Goal: Transaction & Acquisition: Purchase product/service

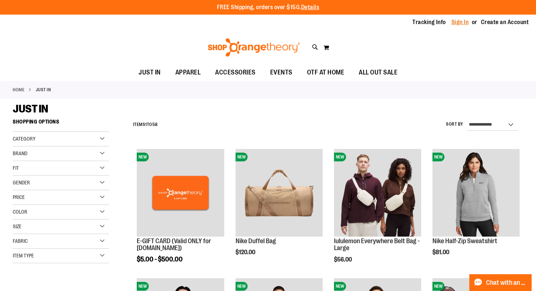
type input "**********"
click at [460, 23] on link "Sign In" at bounding box center [461, 22] width 18 height 8
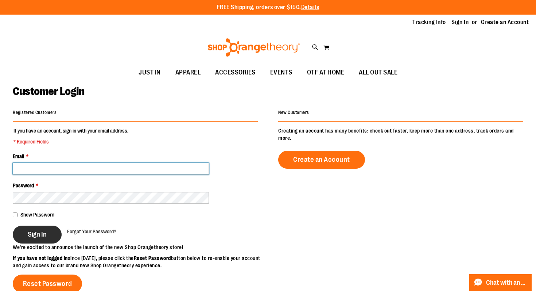
type input "**********"
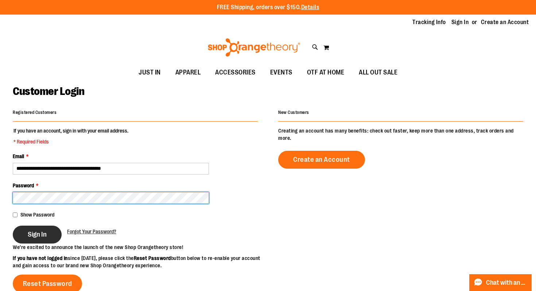
type input "**********"
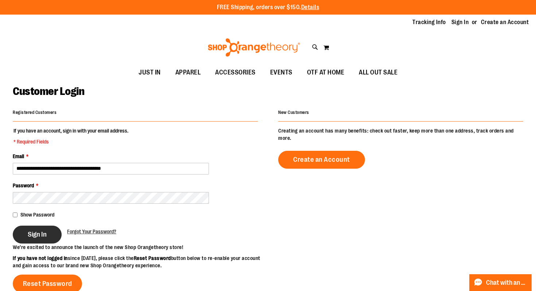
click at [39, 241] on button "Sign In" at bounding box center [37, 234] width 49 height 18
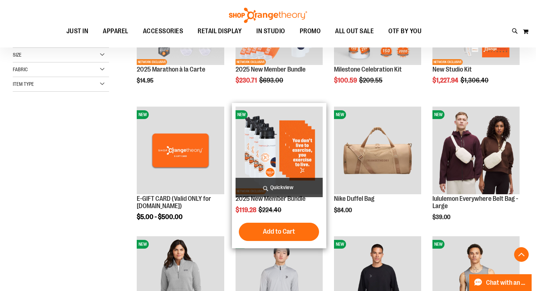
scroll to position [172, 0]
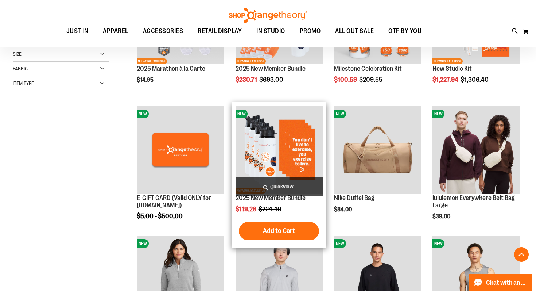
type input "**********"
click at [285, 168] on img "product" at bounding box center [279, 149] width 87 height 87
click at [290, 147] on img "product" at bounding box center [279, 149] width 87 height 87
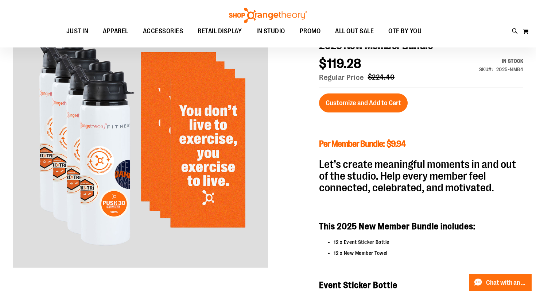
scroll to position [124, 0]
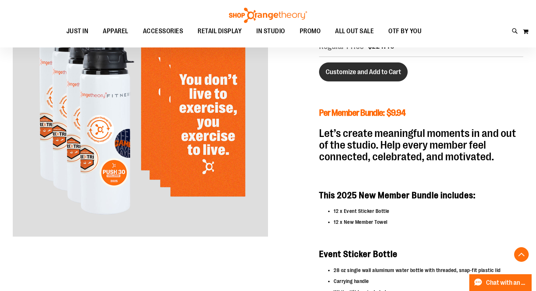
type input "**********"
click at [343, 79] on button "Customize and Add to Cart" at bounding box center [363, 71] width 89 height 19
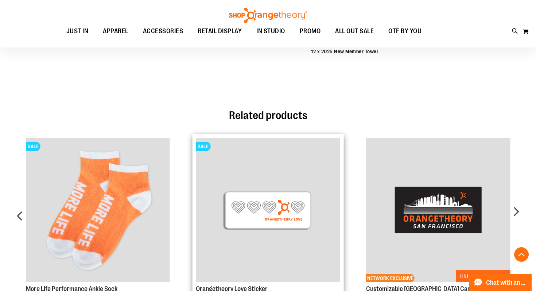
scroll to position [464, 0]
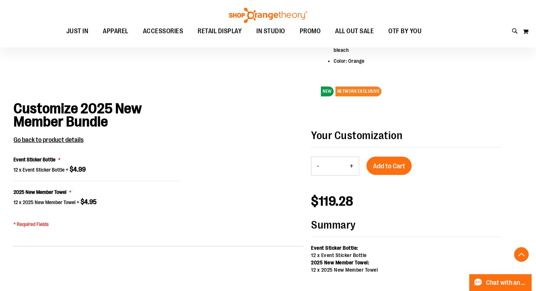
click at [352, 167] on button "+" at bounding box center [351, 166] width 15 height 18
click at [352, 166] on button "+" at bounding box center [351, 166] width 15 height 18
type input "*"
click at [389, 166] on span "Add to Cart" at bounding box center [389, 166] width 32 height 8
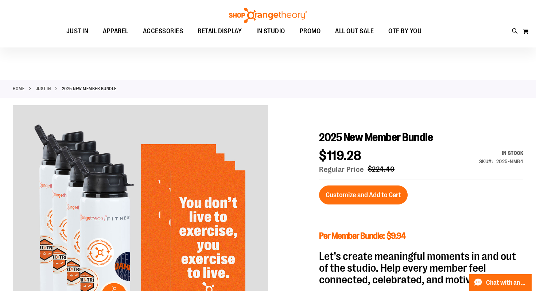
scroll to position [0, 0]
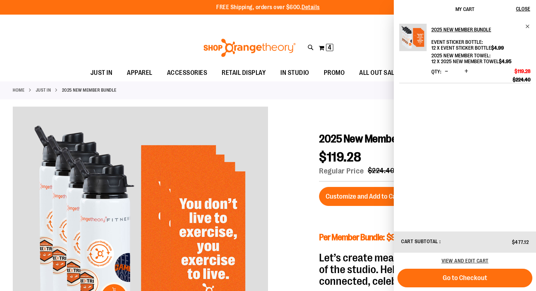
click at [445, 72] on span "Decrease product quantity" at bounding box center [446, 70] width 3 height 7
click at [528, 9] on span "Close" at bounding box center [523, 9] width 14 height 6
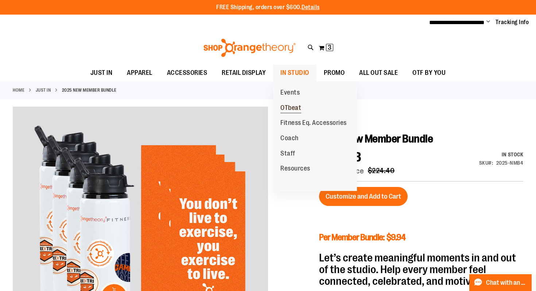
click at [293, 107] on span "OTbeat" at bounding box center [291, 108] width 21 height 9
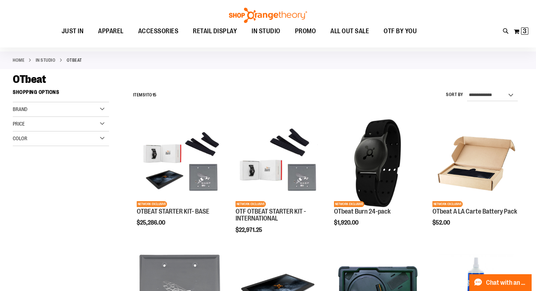
scroll to position [55, 0]
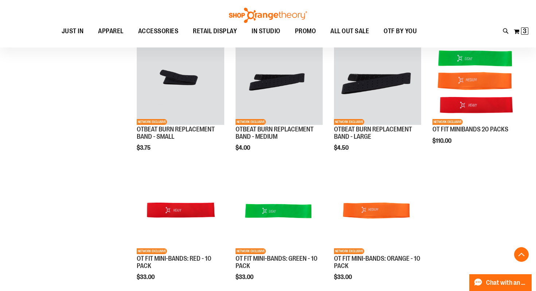
scroll to position [368, 0]
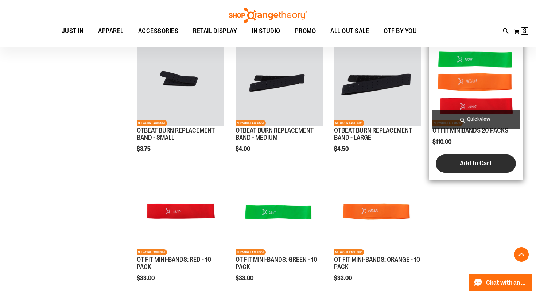
type input "**********"
click at [477, 170] on button "Add to Cart" at bounding box center [476, 163] width 80 height 18
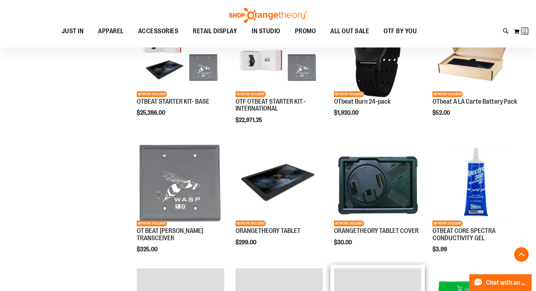
scroll to position [148, 0]
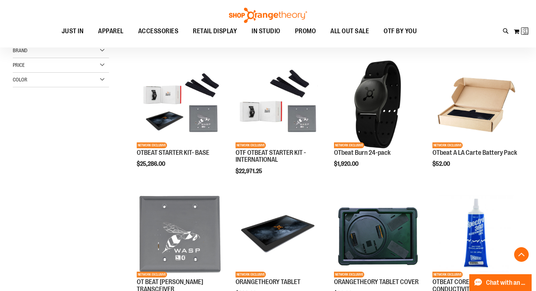
scroll to position [86, 0]
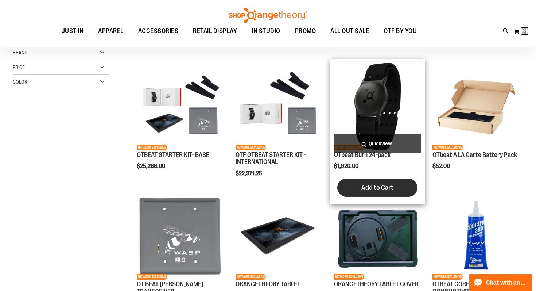
click at [365, 185] on span "Add to Cart" at bounding box center [378, 188] width 32 height 8
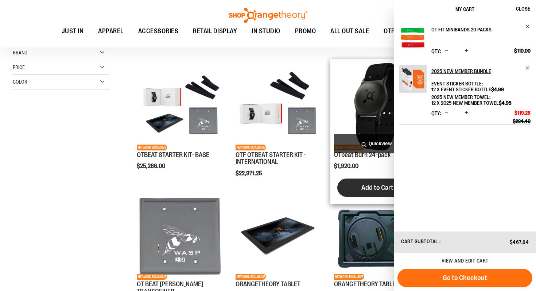
click at [368, 187] on span "Add to Cart" at bounding box center [378, 188] width 32 height 8
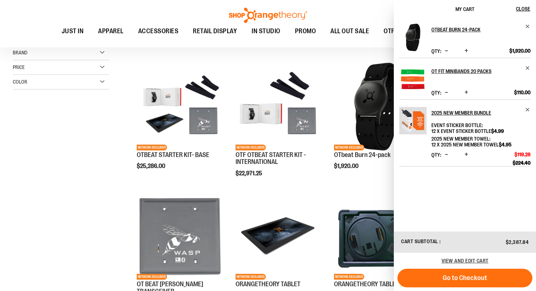
click at [468, 93] on span "Increase product quantity" at bounding box center [467, 92] width 4 height 7
click at [466, 91] on span "Increase product quantity" at bounding box center [467, 92] width 4 height 7
click at [332, 6] on div "Toggle Nav Search Popular Suggestions Advanced Search" at bounding box center [268, 23] width 536 height 47
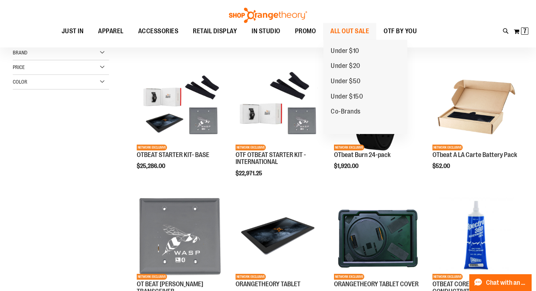
click at [349, 27] on span "ALL OUT SALE" at bounding box center [350, 31] width 39 height 16
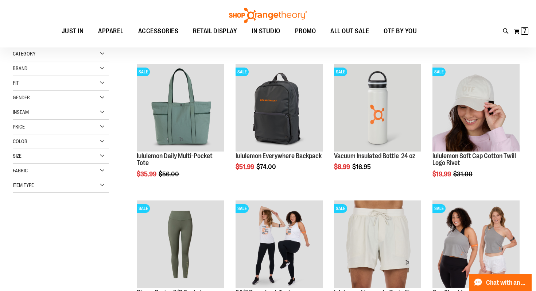
scroll to position [86, 0]
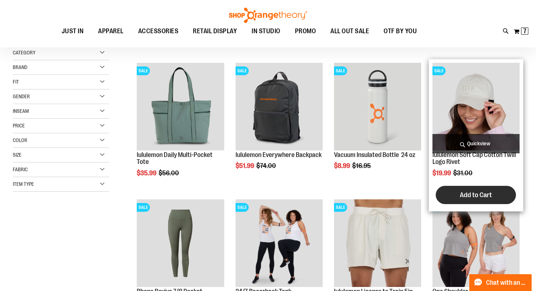
type input "**********"
click at [465, 198] on span "Add to Cart" at bounding box center [476, 195] width 32 height 8
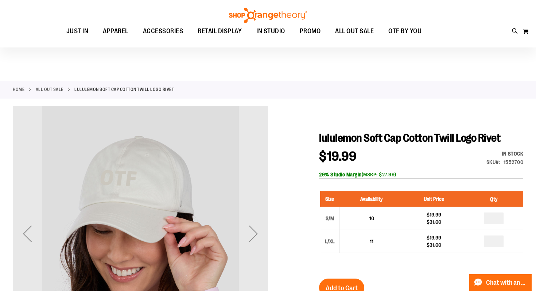
scroll to position [63, 0]
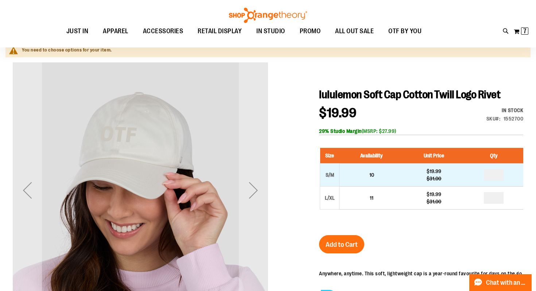
type input "**********"
click at [497, 173] on input "number" at bounding box center [494, 175] width 20 height 12
type input "*"
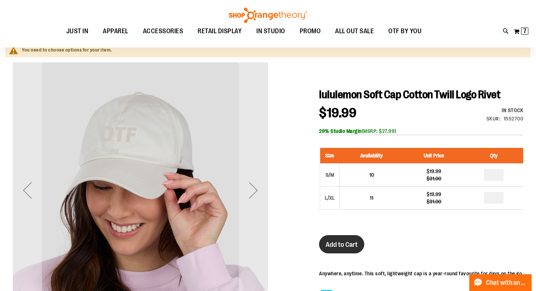
click at [348, 246] on span "Add to Cart" at bounding box center [342, 244] width 32 height 8
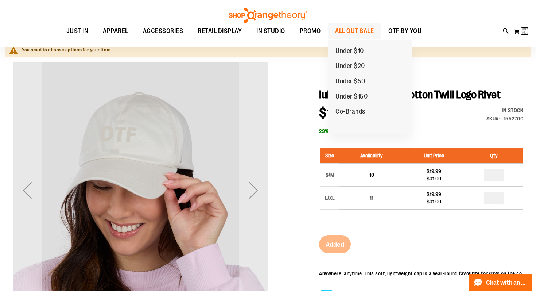
click at [351, 30] on span "ALL OUT SALE" at bounding box center [354, 31] width 39 height 16
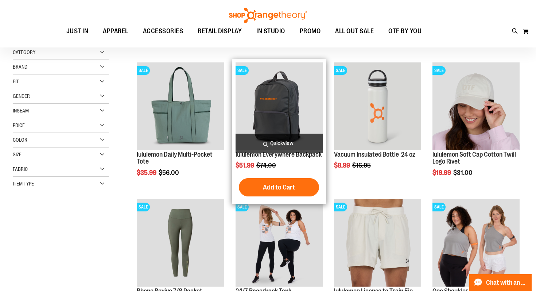
scroll to position [87, 0]
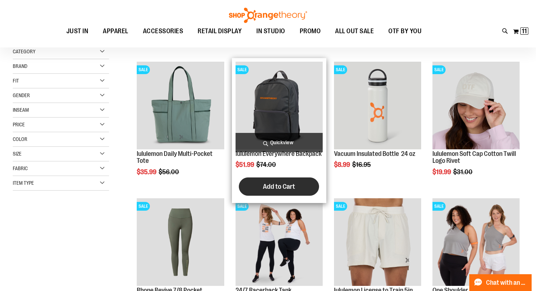
type input "**********"
click at [278, 188] on span "Add to Cart" at bounding box center [279, 186] width 32 height 8
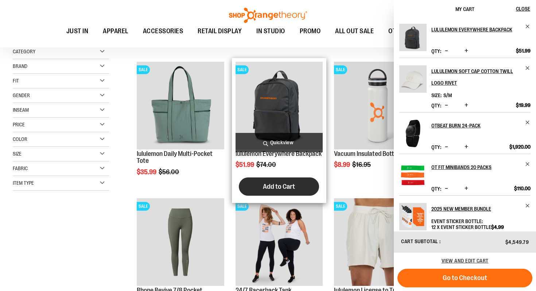
click at [278, 188] on span "Add to Cart" at bounding box center [279, 186] width 32 height 8
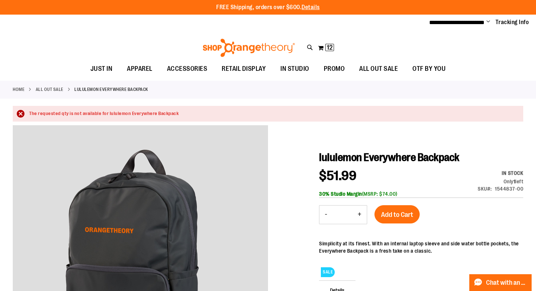
type input "**********"
click at [360, 216] on button "+" at bounding box center [359, 214] width 15 height 18
click at [360, 217] on button "+" at bounding box center [359, 214] width 15 height 18
click at [361, 215] on button "+" at bounding box center [359, 214] width 15 height 18
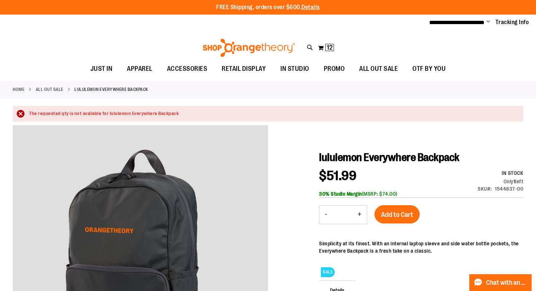
type input "*"
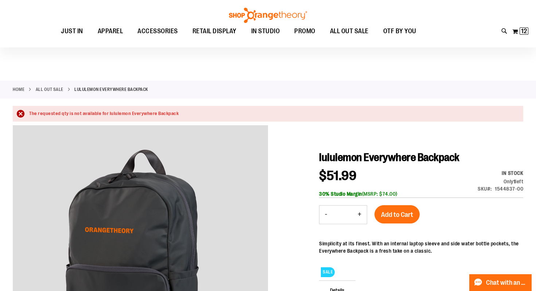
scroll to position [59, 0]
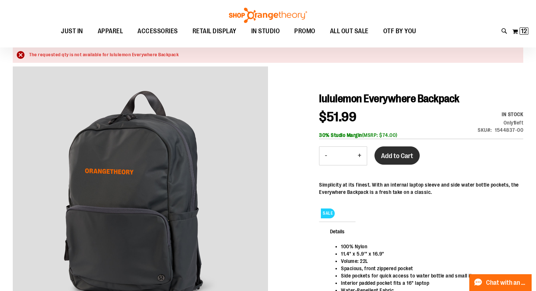
click at [401, 150] on button "Add to Cart" at bounding box center [397, 155] width 45 height 18
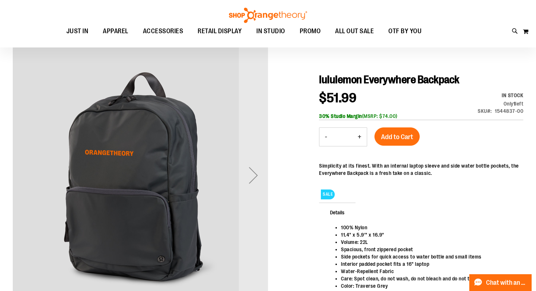
scroll to position [59, 0]
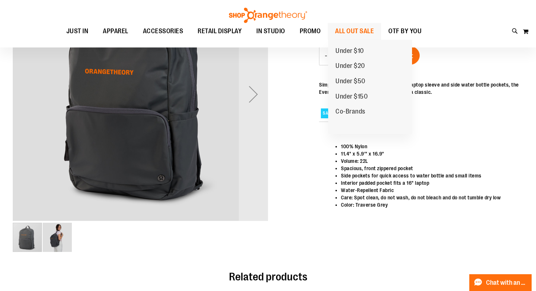
type input "**********"
click at [351, 31] on span "ALL OUT SALE" at bounding box center [354, 31] width 39 height 16
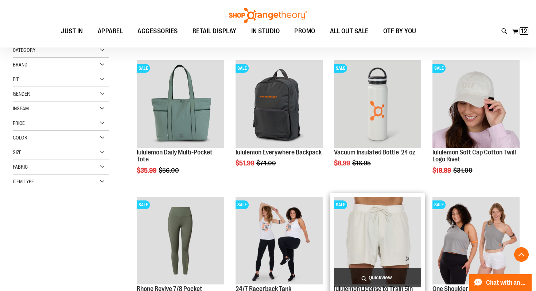
scroll to position [38, 0]
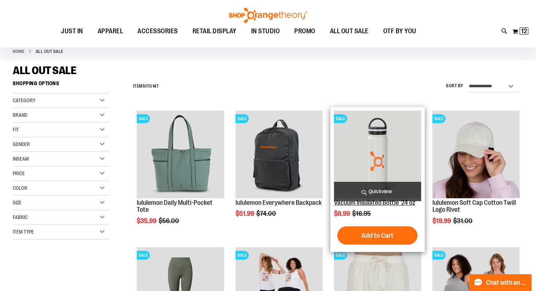
type input "**********"
click at [365, 204] on link "Vacuum Insulated Bottle 24 oz" at bounding box center [374, 202] width 81 height 7
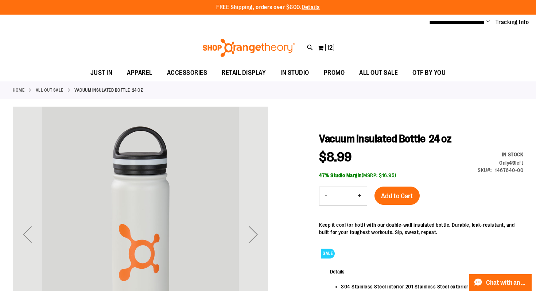
type input "**********"
click at [361, 196] on button "+" at bounding box center [359, 196] width 15 height 18
click at [361, 197] on button "+" at bounding box center [359, 196] width 15 height 18
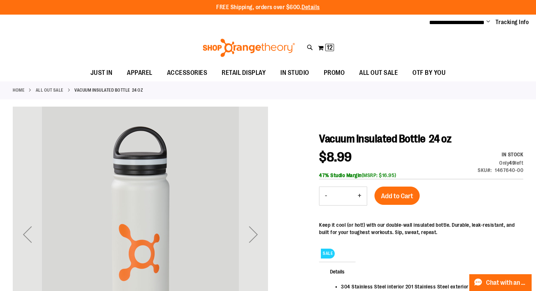
click at [361, 197] on button "+" at bounding box center [359, 196] width 15 height 18
type input "*"
click at [388, 197] on span "Add to Cart" at bounding box center [397, 196] width 32 height 8
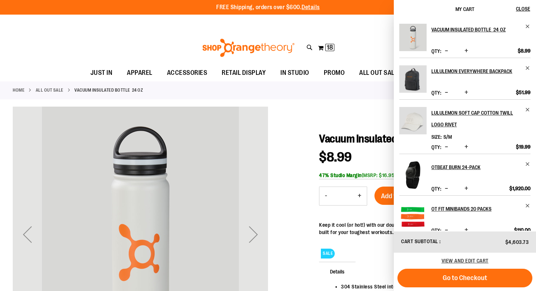
click at [374, 39] on div "Toggle Nav Search Popular Suggestions Advanced Search" at bounding box center [268, 48] width 536 height 34
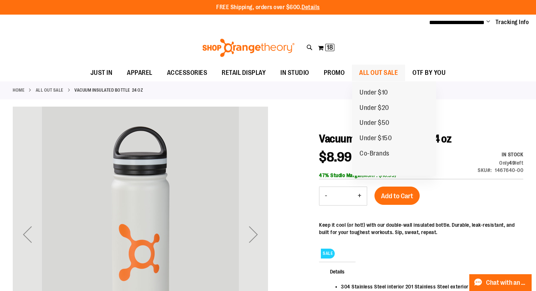
click at [383, 71] on span "ALL OUT SALE" at bounding box center [378, 73] width 39 height 16
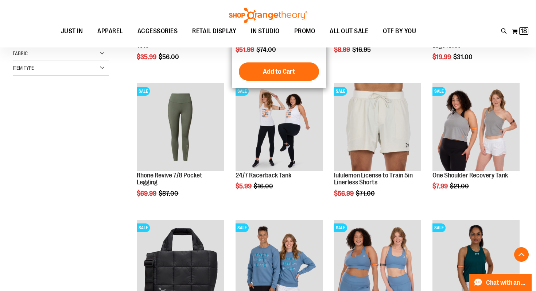
scroll to position [204, 0]
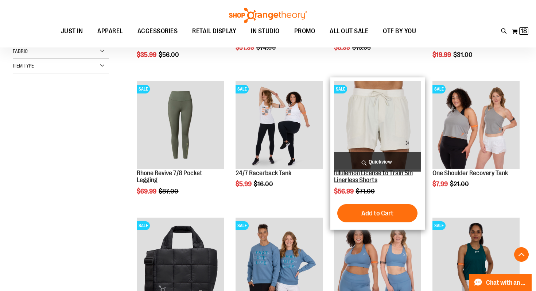
type input "**********"
click at [358, 176] on link "lululemon License to Train 5in Linerless Shorts" at bounding box center [373, 176] width 79 height 15
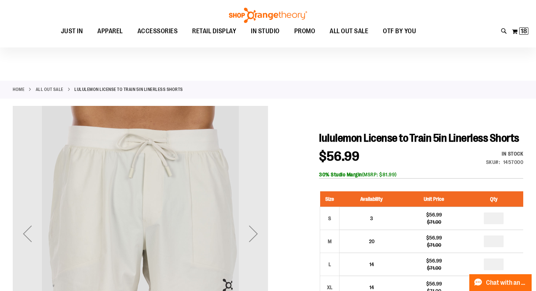
scroll to position [51, 0]
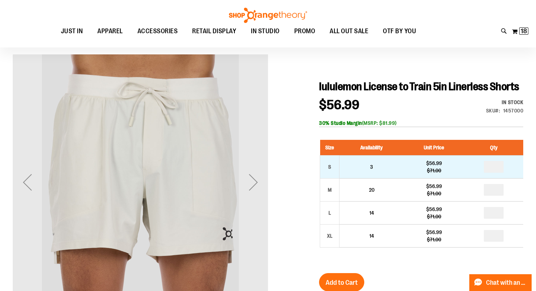
type input "**********"
click at [497, 165] on input "number" at bounding box center [494, 167] width 20 height 12
type input "*"
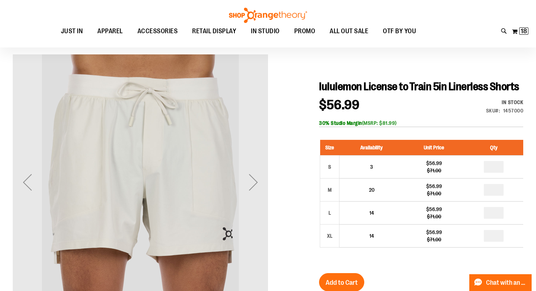
type input "*"
click at [426, 270] on div "lululemon License to Train 5in Linerless Shorts $56.99 Regular Price $71.00 In …" at bounding box center [421, 290] width 204 height 421
click at [336, 286] on span "Add to Cart" at bounding box center [342, 282] width 32 height 8
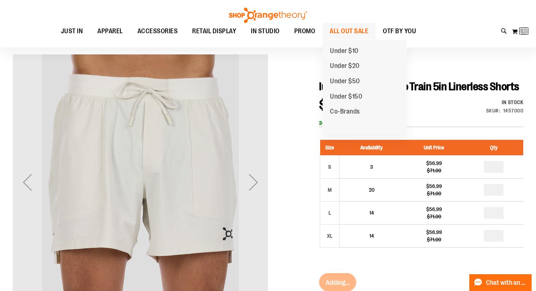
click at [344, 33] on span "ALL OUT SALE" at bounding box center [349, 31] width 39 height 16
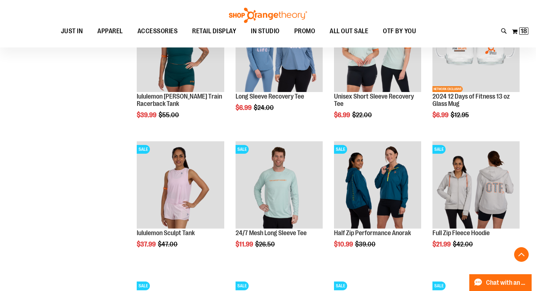
scroll to position [556, 0]
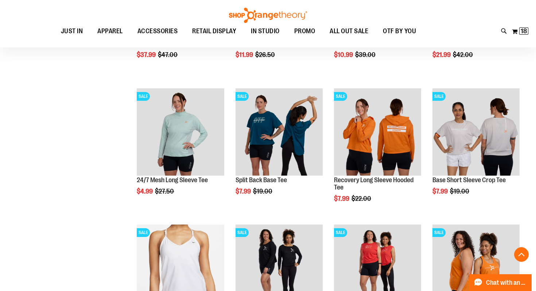
scroll to position [774, 0]
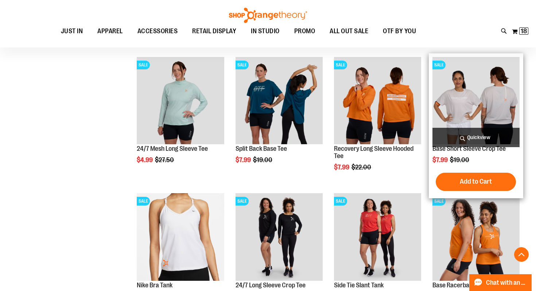
type input "**********"
click at [509, 107] on img "product" at bounding box center [476, 100] width 87 height 87
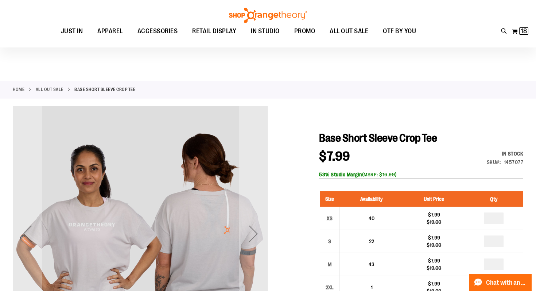
scroll to position [127, 0]
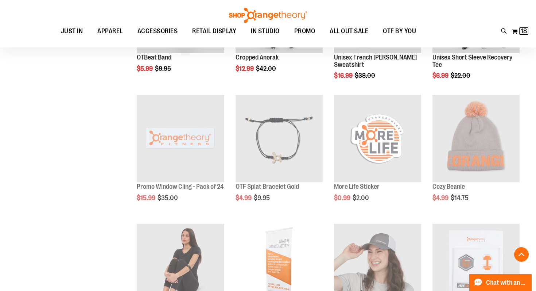
scroll to position [460, 0]
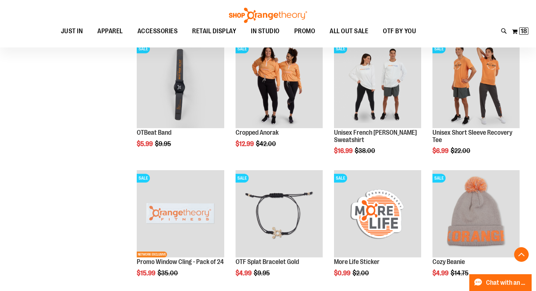
scroll to position [385, 0]
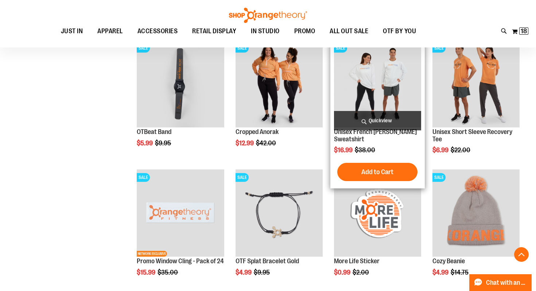
type input "**********"
click at [375, 76] on img "product" at bounding box center [377, 83] width 87 height 87
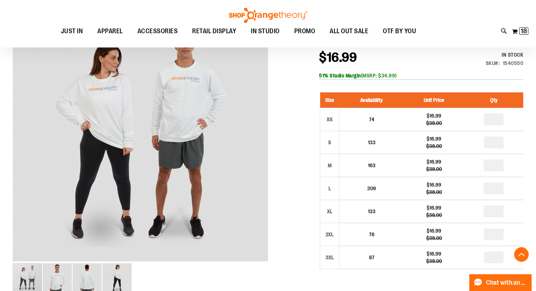
scroll to position [131, 0]
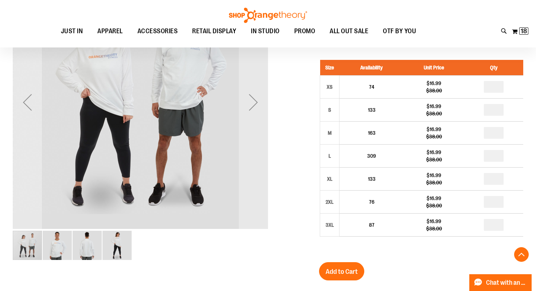
type input "**********"
click at [59, 254] on img "image 2 of 4" at bounding box center [57, 245] width 29 height 29
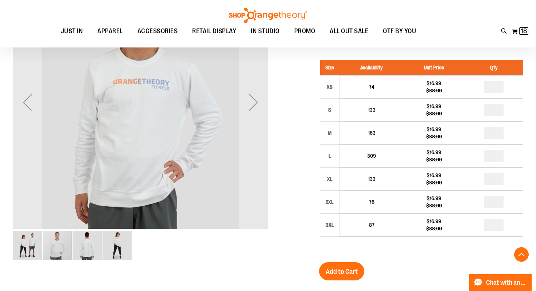
click at [93, 247] on img "image 3 of 4" at bounding box center [87, 245] width 29 height 29
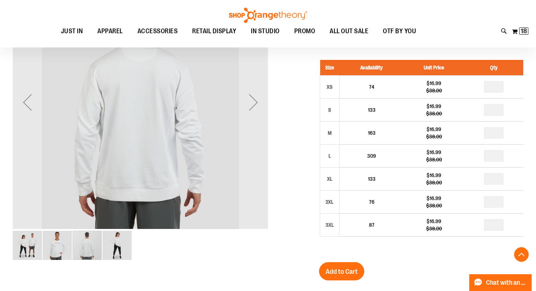
click at [113, 252] on img "image 4 of 4" at bounding box center [117, 245] width 29 height 29
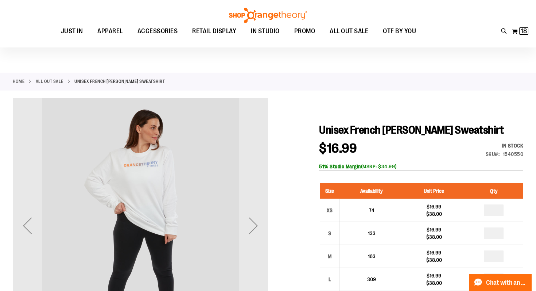
scroll to position [0, 0]
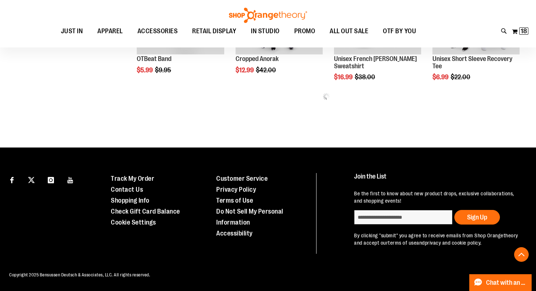
scroll to position [286, 0]
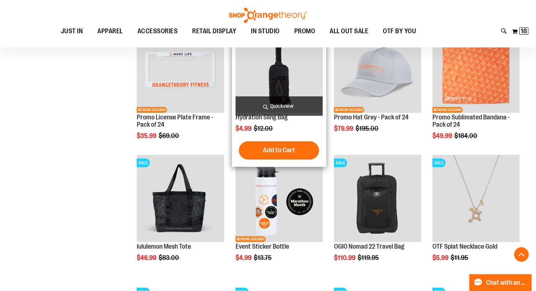
scroll to position [673, 0]
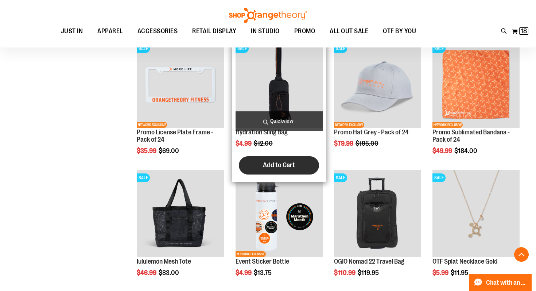
type input "**********"
click at [274, 170] on button "Add to Cart" at bounding box center [279, 165] width 80 height 18
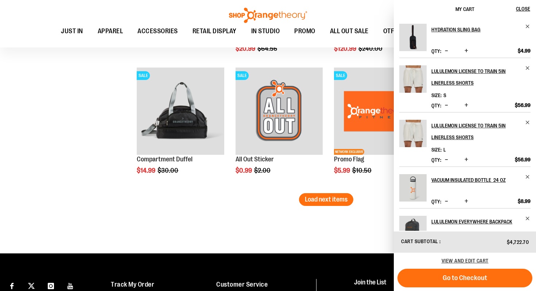
scroll to position [1036, 0]
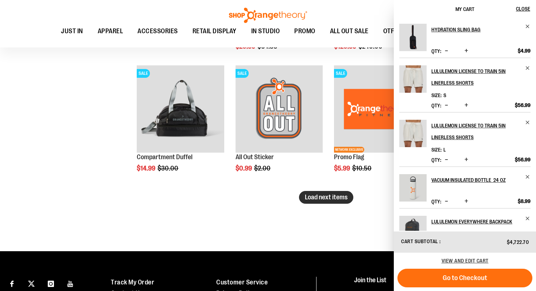
click at [325, 200] on span "Load next items" at bounding box center [326, 196] width 43 height 7
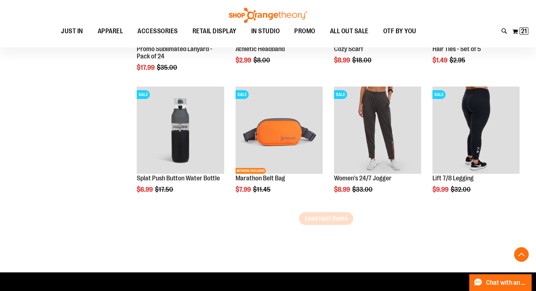
scroll to position [1414, 0]
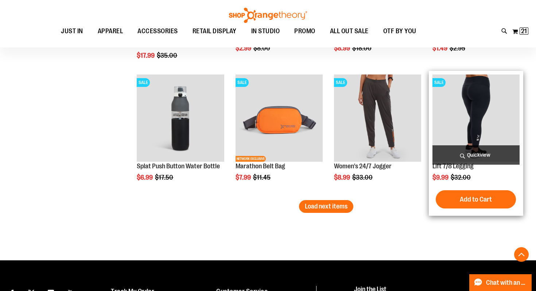
click at [483, 124] on img "product" at bounding box center [476, 117] width 87 height 87
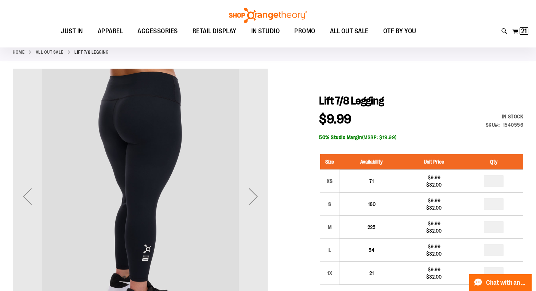
scroll to position [108, 0]
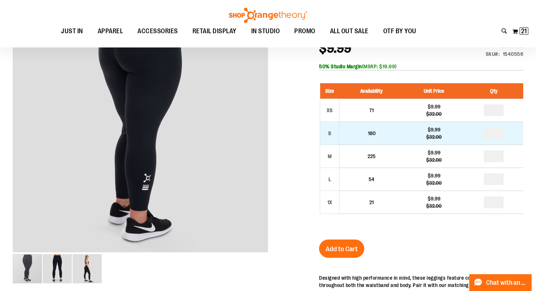
type input "**********"
click at [501, 132] on input "number" at bounding box center [494, 133] width 20 height 12
type input "*"
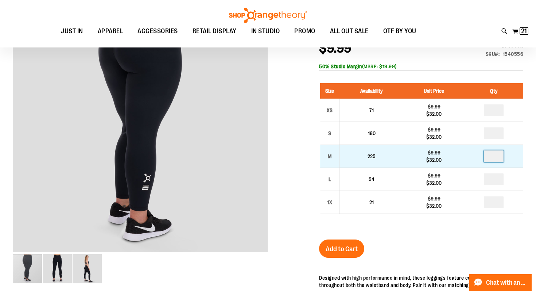
click at [499, 156] on input "number" at bounding box center [494, 156] width 20 height 12
type input "*"
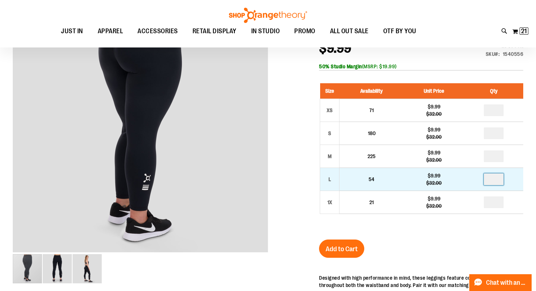
click at [497, 180] on input "number" at bounding box center [494, 179] width 20 height 12
type input "*"
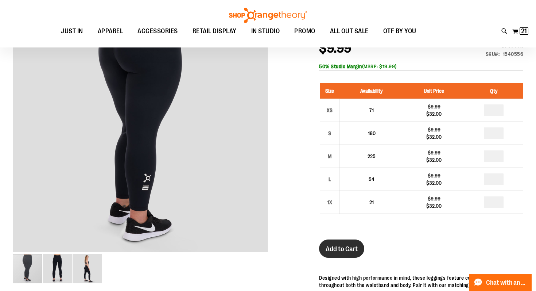
click at [349, 249] on span "Add to Cart" at bounding box center [342, 249] width 32 height 8
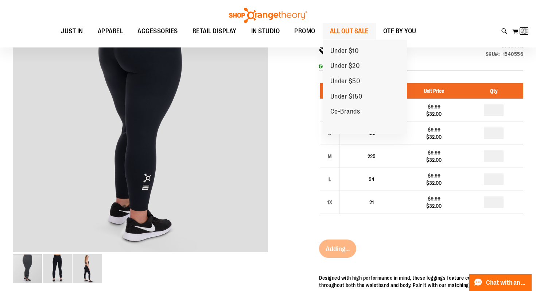
click at [347, 30] on span "ALL OUT SALE" at bounding box center [349, 31] width 39 height 16
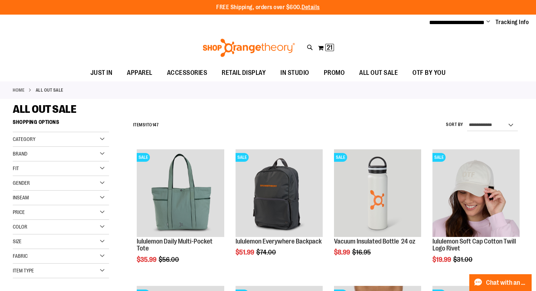
type input "**********"
click at [100, 157] on div "Brand" at bounding box center [61, 154] width 96 height 15
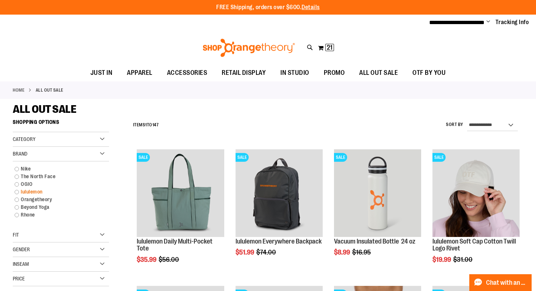
click at [55, 193] on link "lululemon" at bounding box center [57, 192] width 92 height 8
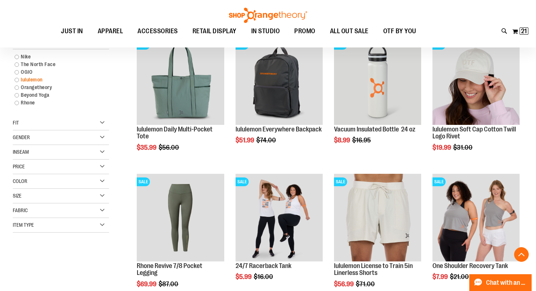
scroll to position [115, 0]
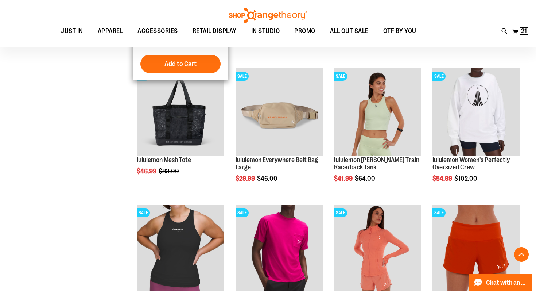
scroll to position [352, 0]
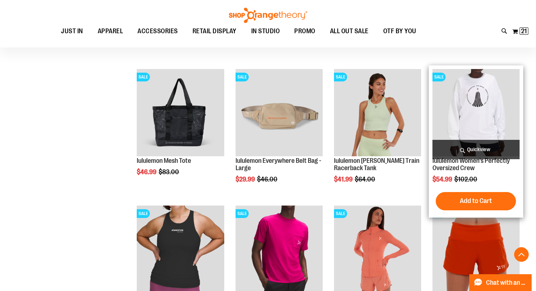
click at [488, 89] on img "product" at bounding box center [476, 112] width 87 height 87
click at [463, 148] on span "Quickview" at bounding box center [476, 149] width 87 height 19
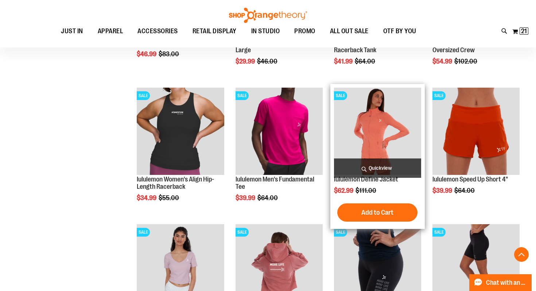
scroll to position [392, 0]
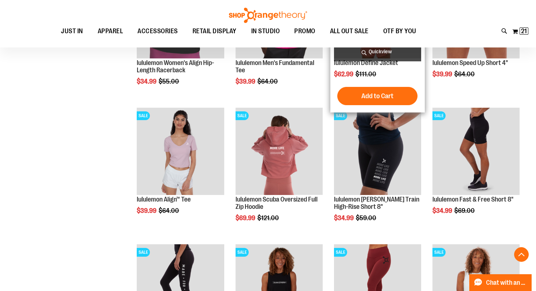
scroll to position [506, 0]
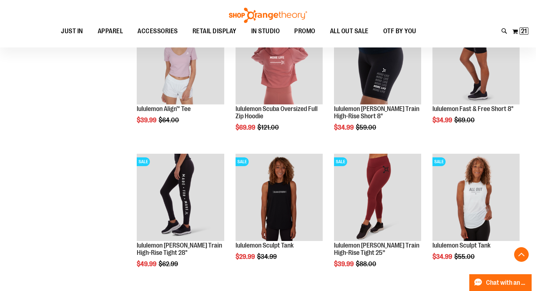
scroll to position [640, 0]
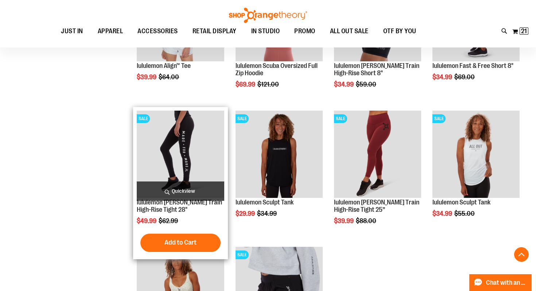
type input "**********"
click at [194, 144] on img "product" at bounding box center [180, 154] width 87 height 87
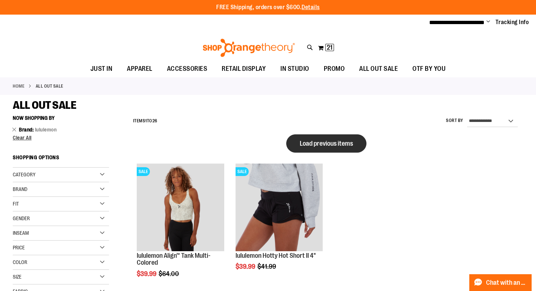
type input "**********"
click at [316, 146] on span "Load previous items" at bounding box center [326, 143] width 53 height 7
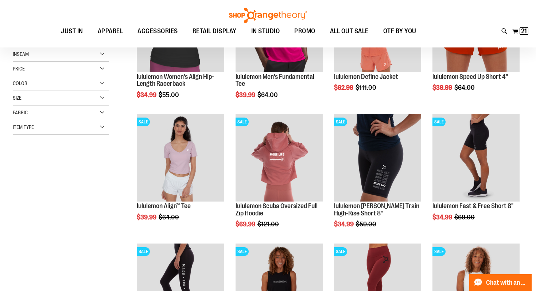
scroll to position [159, 0]
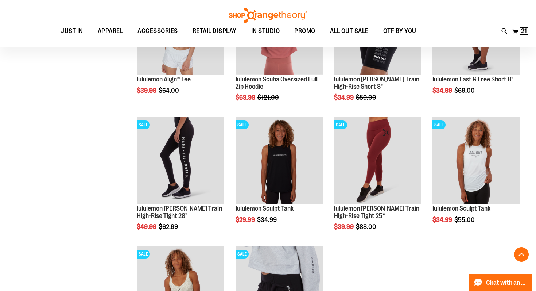
scroll to position [267, 0]
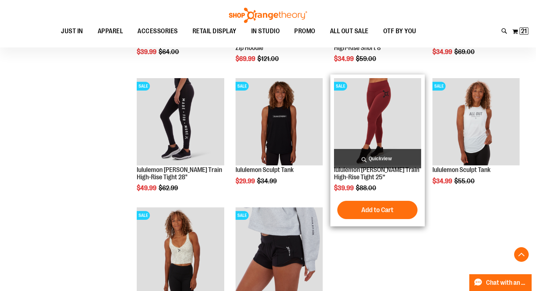
click at [384, 128] on img "product" at bounding box center [377, 121] width 87 height 87
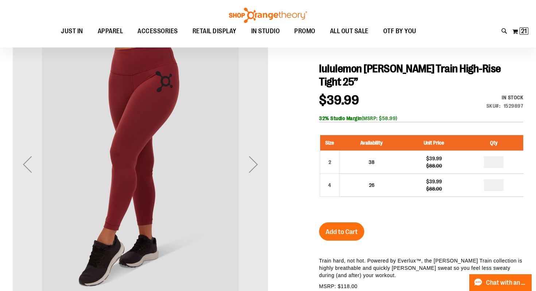
scroll to position [70, 0]
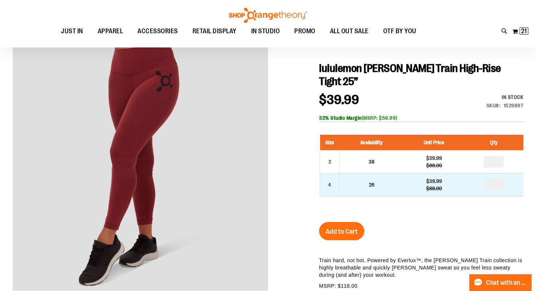
type input "**********"
click at [498, 179] on input "number" at bounding box center [494, 185] width 20 height 12
type input "*"
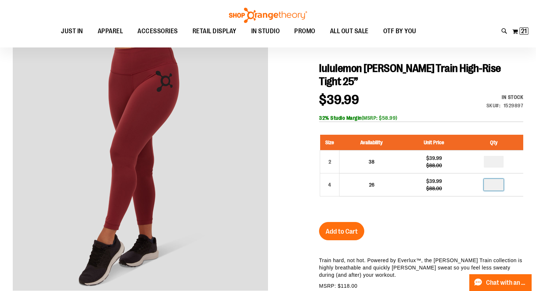
type input "*"
click at [341, 227] on span "Add to Cart" at bounding box center [342, 231] width 32 height 8
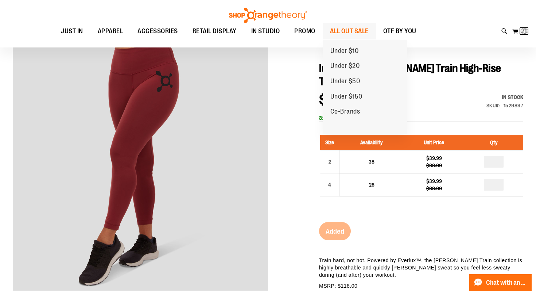
click at [350, 30] on span "ALL OUT SALE" at bounding box center [349, 31] width 39 height 16
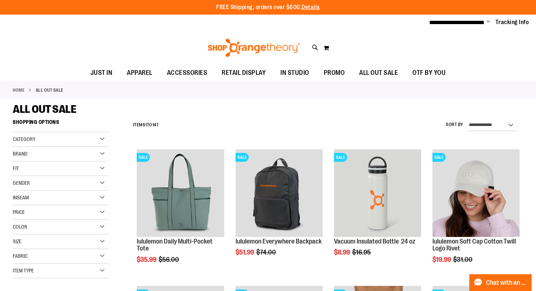
type input "**********"
click at [26, 153] on span "Brand" at bounding box center [20, 154] width 15 height 6
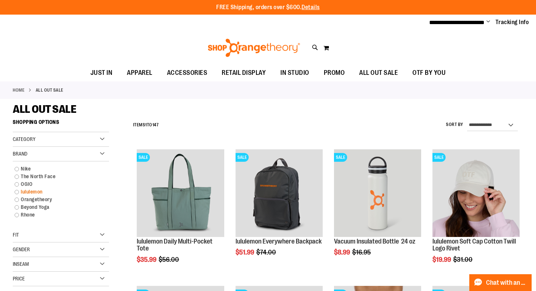
click at [15, 190] on link "lululemon" at bounding box center [57, 192] width 92 height 8
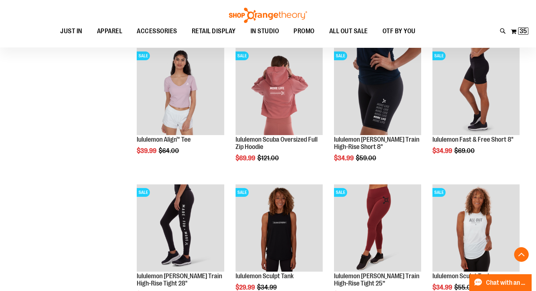
scroll to position [688, 0]
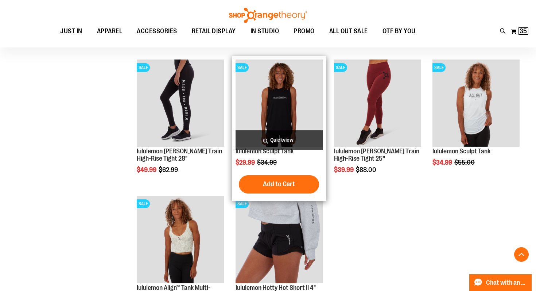
scroll to position [771, 0]
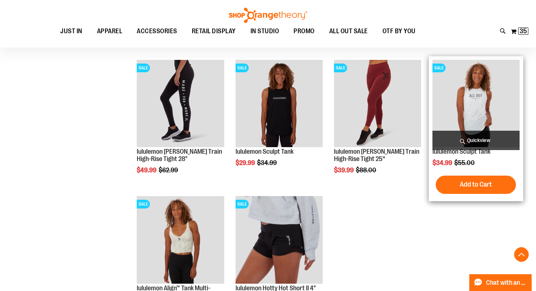
click at [474, 121] on img "product" at bounding box center [476, 103] width 87 height 87
click at [470, 119] on img "product" at bounding box center [476, 103] width 87 height 87
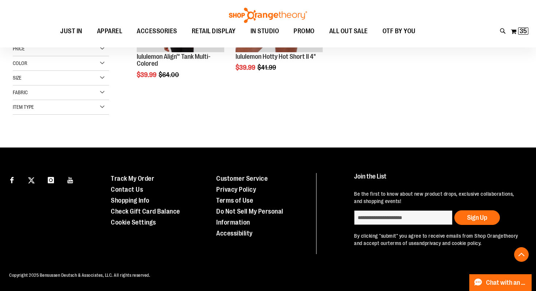
scroll to position [121, 0]
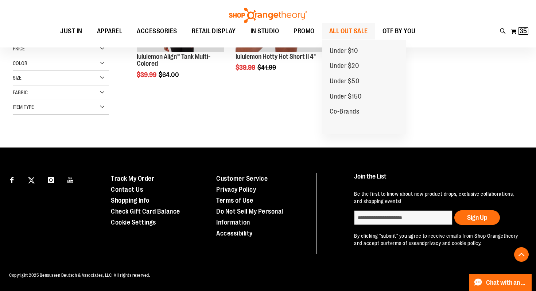
type input "**********"
click at [354, 31] on span "ALL OUT SALE" at bounding box center [348, 31] width 39 height 16
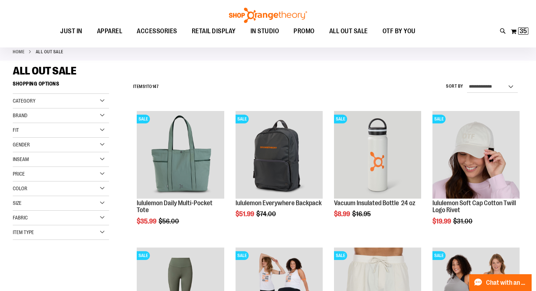
scroll to position [38, 0]
type input "**********"
click at [102, 157] on div "Inseam" at bounding box center [61, 159] width 96 height 15
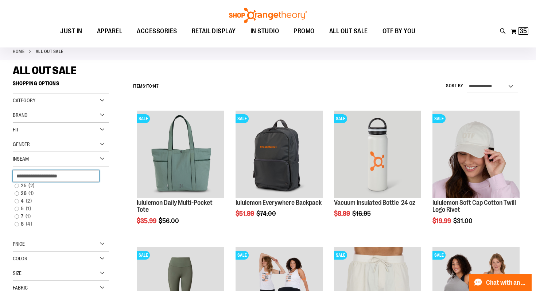
click at [62, 181] on input "text" at bounding box center [56, 176] width 86 height 12
type input "*****"
drag, startPoint x: 65, startPoint y: 178, endPoint x: 8, endPoint y: 174, distance: 56.7
click at [63, 197] on link "4 2 items" at bounding box center [57, 201] width 92 height 8
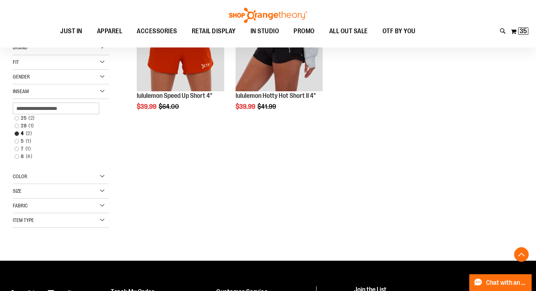
scroll to position [145, 0]
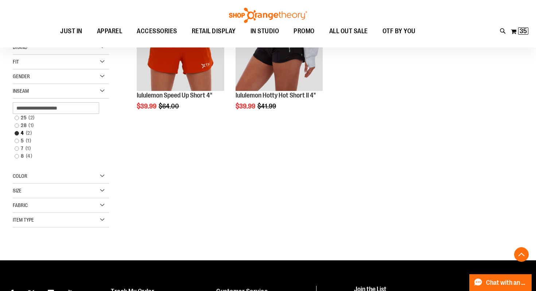
click at [57, 215] on div "Item Type" at bounding box center [61, 220] width 96 height 15
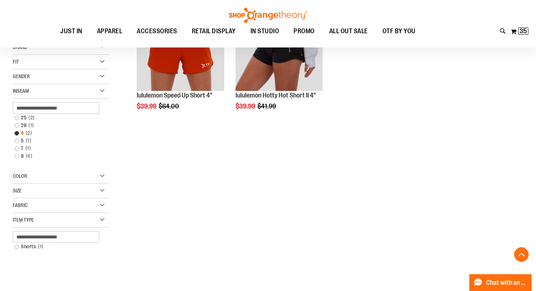
click at [16, 135] on link "4 2 items" at bounding box center [57, 133] width 92 height 8
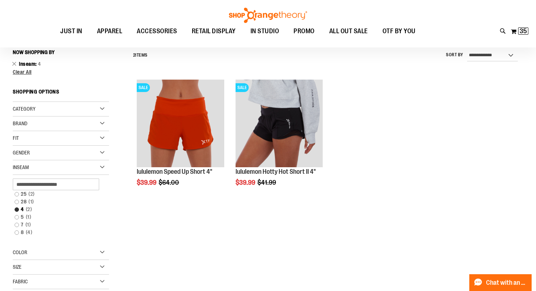
scroll to position [68, 0]
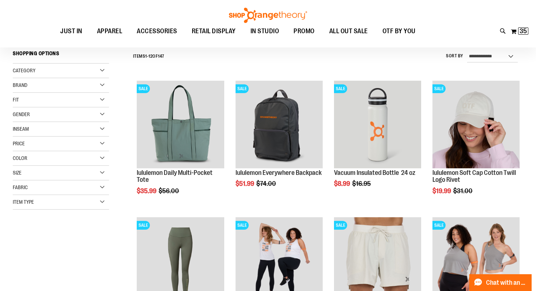
click at [41, 204] on div "Item Type" at bounding box center [61, 202] width 96 height 15
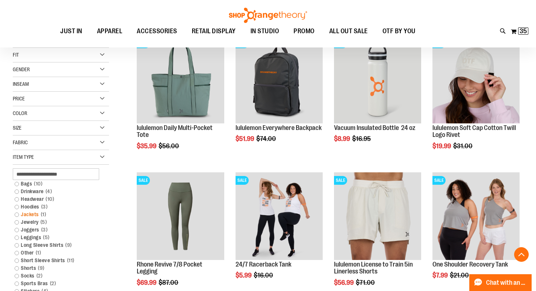
scroll to position [115, 0]
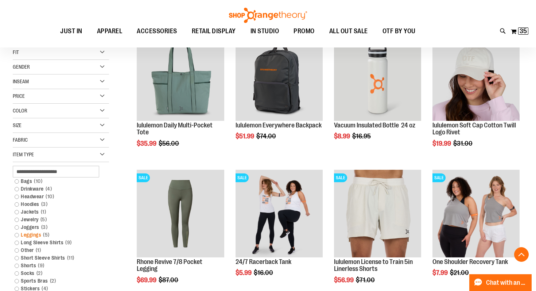
click at [18, 233] on link "Leggings 5 items" at bounding box center [57, 235] width 92 height 8
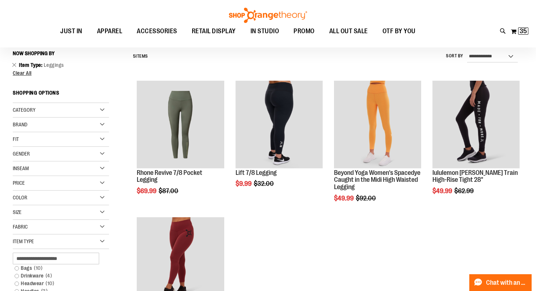
scroll to position [120, 0]
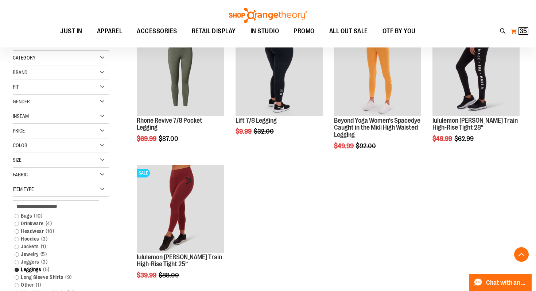
click at [526, 33] on span "35" at bounding box center [523, 30] width 7 height 7
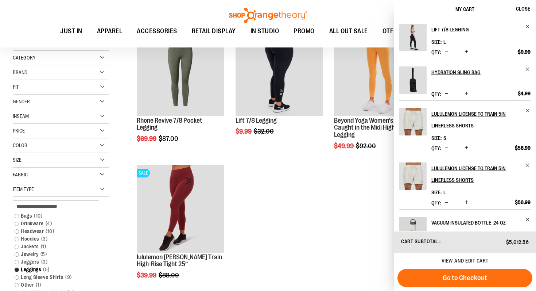
click at [468, 95] on button "Increase product quantity" at bounding box center [466, 93] width 7 height 7
click at [467, 93] on span "Increase product quantity" at bounding box center [467, 93] width 4 height 7
click at [466, 93] on span "Increase product quantity" at bounding box center [467, 93] width 4 height 7
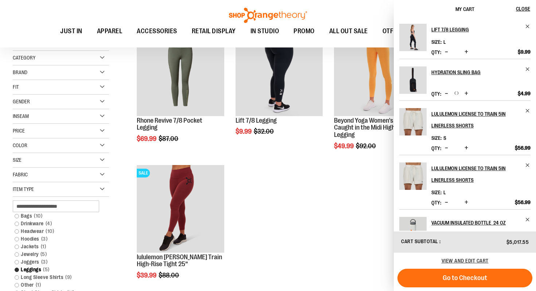
click at [466, 93] on span "Increase product quantity" at bounding box center [467, 93] width 4 height 7
click at [466, 201] on span "Increase product quantity" at bounding box center [467, 201] width 4 height 7
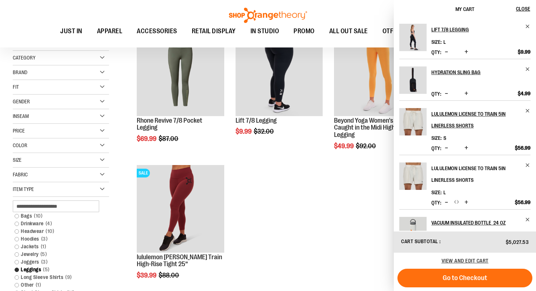
click at [467, 168] on h2 "lululemon License to Train 5in Linerless Shorts" at bounding box center [476, 173] width 89 height 23
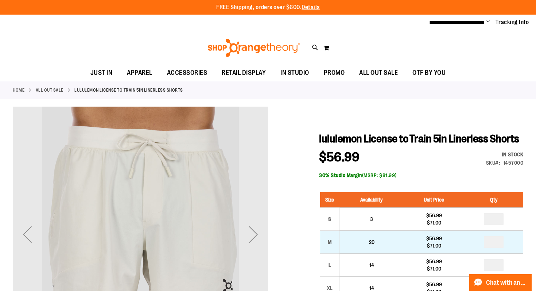
type input "**********"
click at [499, 243] on input "number" at bounding box center [494, 242] width 20 height 12
type input "*"
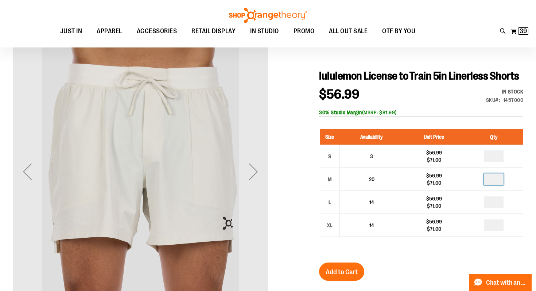
scroll to position [62, 0]
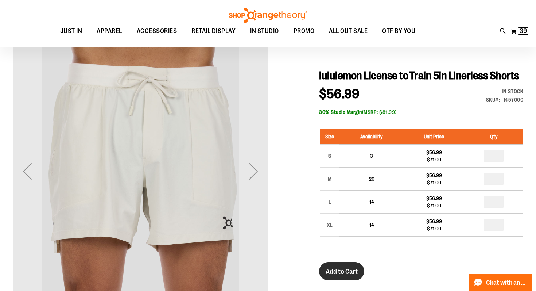
click at [347, 274] on span "Add to Cart" at bounding box center [342, 271] width 32 height 8
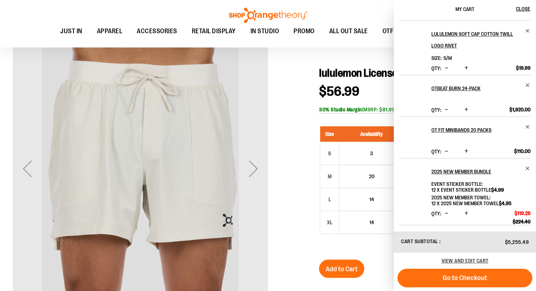
scroll to position [0, 0]
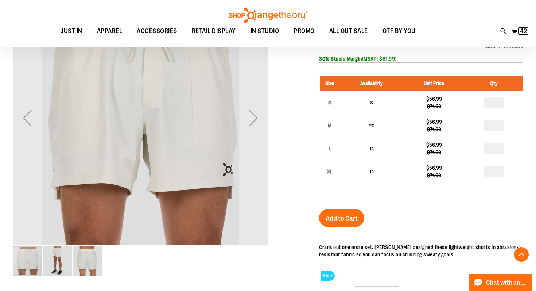
scroll to position [99, 0]
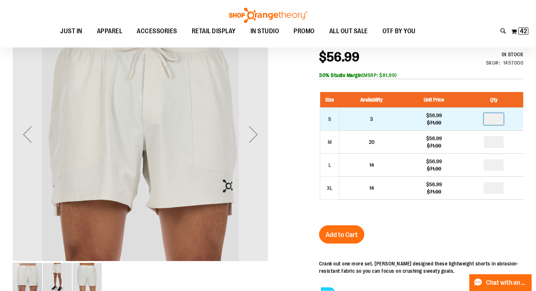
click at [498, 119] on input "number" at bounding box center [494, 119] width 20 height 12
type input "*"
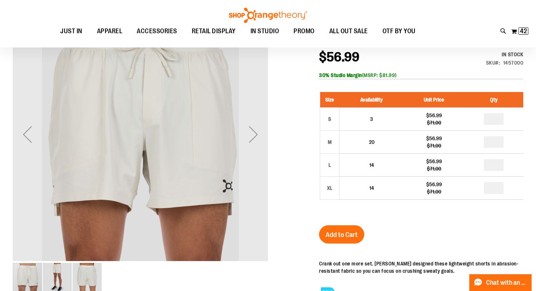
type input "*"
click at [347, 234] on span "Add to Cart" at bounding box center [342, 235] width 32 height 8
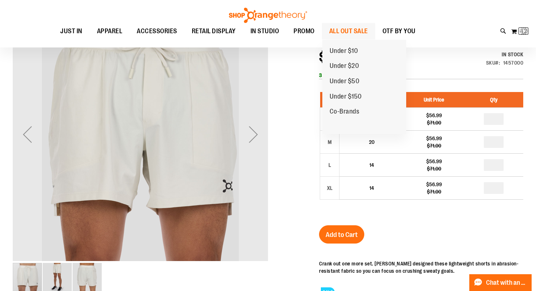
click at [344, 31] on span "ALL OUT SALE" at bounding box center [348, 31] width 39 height 16
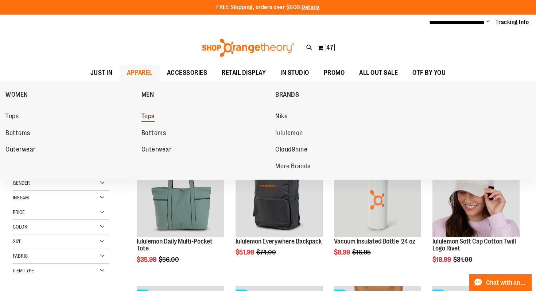
type input "**********"
click at [150, 116] on span "Tops" at bounding box center [148, 116] width 13 height 9
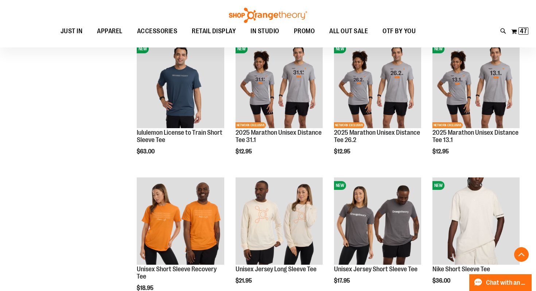
scroll to position [381, 0]
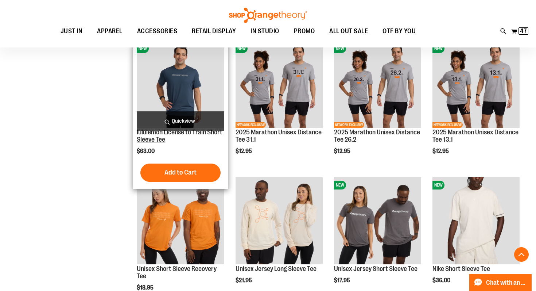
type input "**********"
click at [170, 135] on link "lululemon License to Train Short Sleeve Tee" at bounding box center [180, 135] width 86 height 15
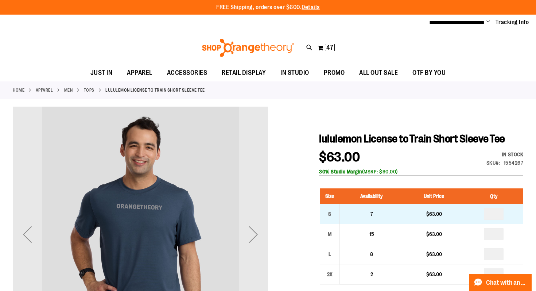
type input "**********"
click at [496, 214] on input "number" at bounding box center [494, 214] width 20 height 12
type input "*"
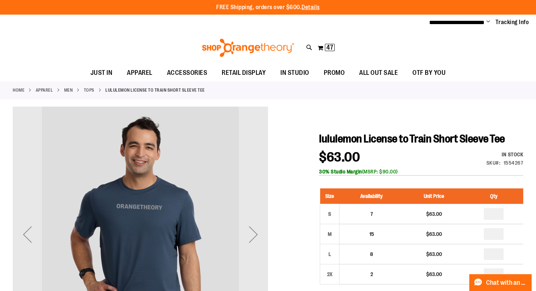
click at [439, 153] on div "$63.00 In stock Only %1 left SKU 1554267 30% Studio Margin (MSRP: $90.00)" at bounding box center [421, 163] width 204 height 25
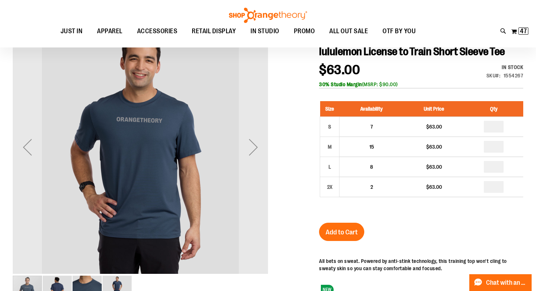
scroll to position [88, 0]
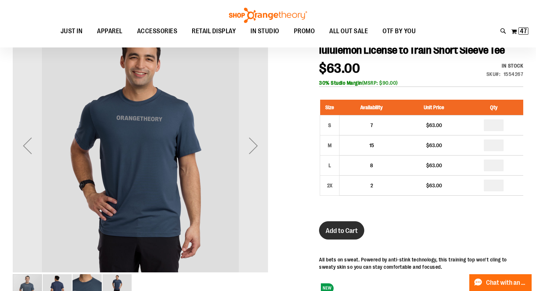
click at [352, 228] on span "Add to Cart" at bounding box center [342, 231] width 32 height 8
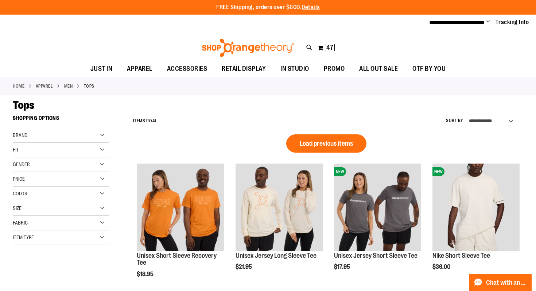
type input "**********"
click at [56, 133] on div "Brand" at bounding box center [61, 135] width 96 height 15
click at [33, 155] on link "lululemon" at bounding box center [57, 158] width 92 height 8
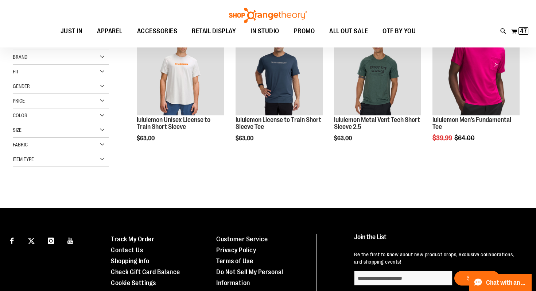
scroll to position [41, 0]
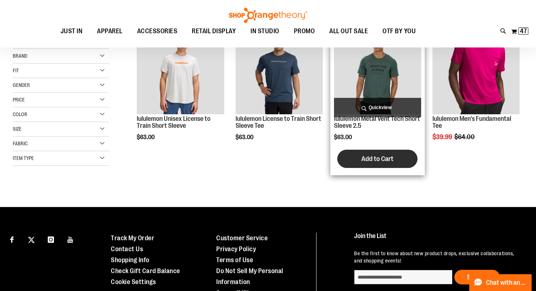
click at [379, 165] on button "Add to Cart" at bounding box center [377, 159] width 80 height 18
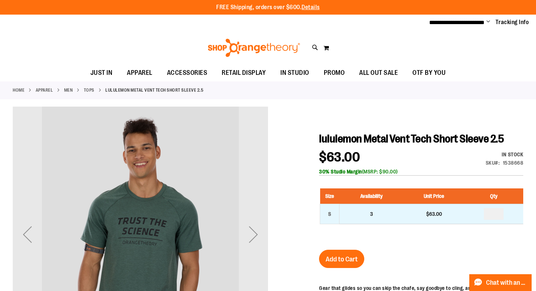
type input "**********"
click at [497, 214] on input "number" at bounding box center [494, 214] width 20 height 12
type input "*"
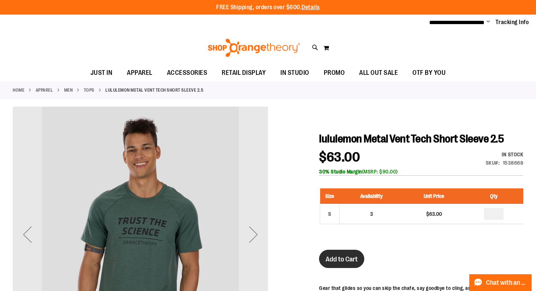
click at [358, 254] on button "Add to Cart" at bounding box center [341, 259] width 45 height 18
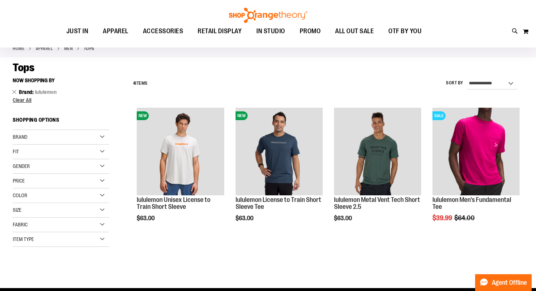
scroll to position [41, 0]
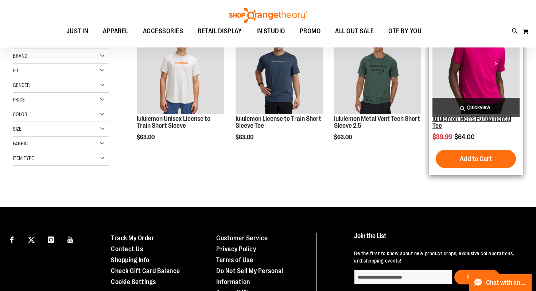
type input "**********"
click at [451, 121] on link "lululemon Men's Fundamental Tee" at bounding box center [472, 122] width 79 height 15
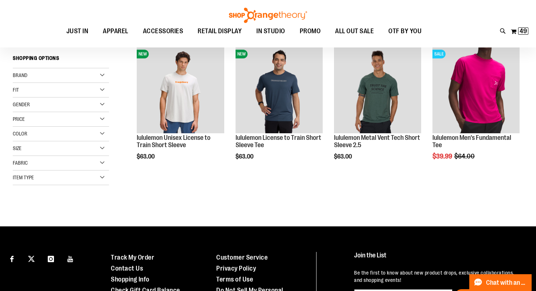
scroll to position [60, 0]
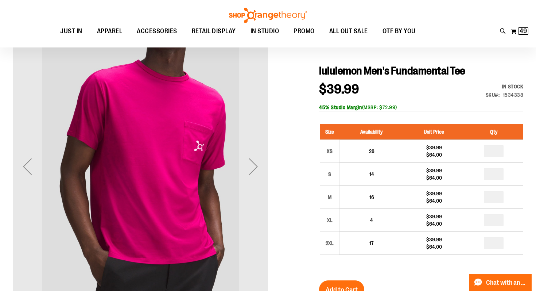
scroll to position [67, 0]
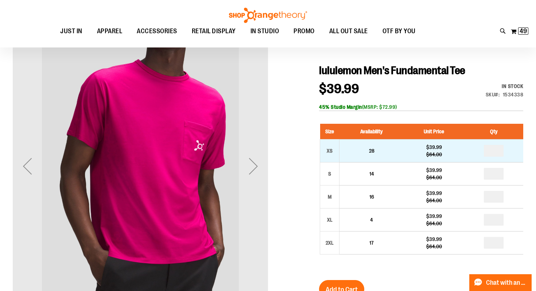
type input "**********"
click at [498, 152] on input "number" at bounding box center [494, 151] width 20 height 12
type input "*"
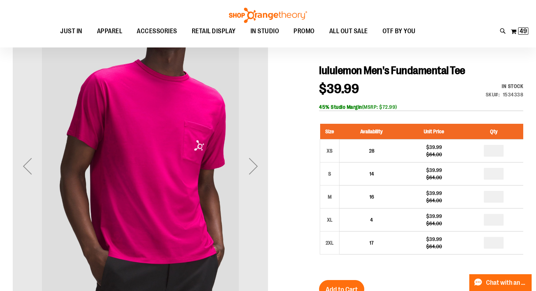
type input "*"
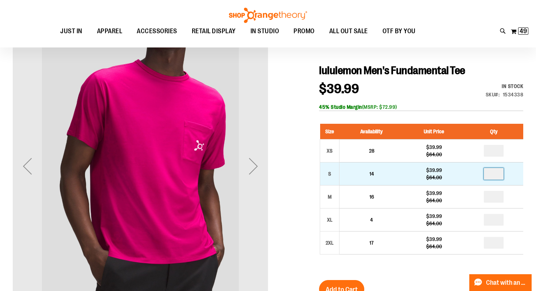
type input "*"
click at [497, 175] on input "*" at bounding box center [494, 174] width 20 height 12
type input "*"
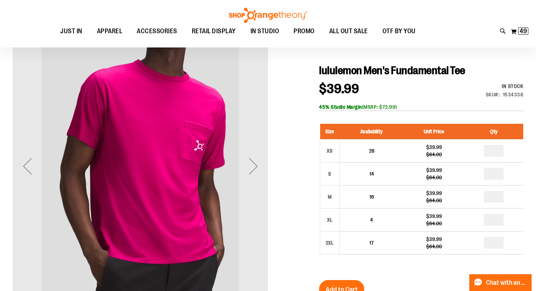
type input "*"
click at [421, 270] on div "Size Availability Unit Price Qty XS 28 $39.99 $64.00 * S 14 * M *" at bounding box center [421, 194] width 204 height 156
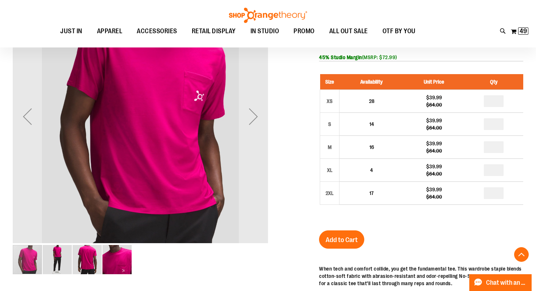
scroll to position [118, 0]
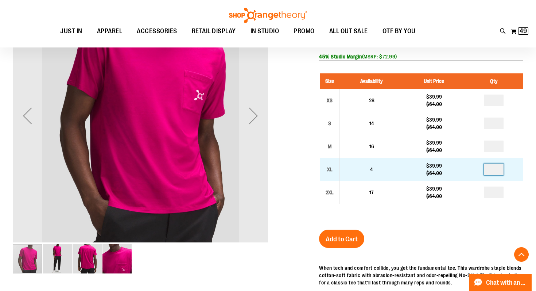
click at [498, 169] on input "*" at bounding box center [494, 169] width 20 height 12
type input "*"
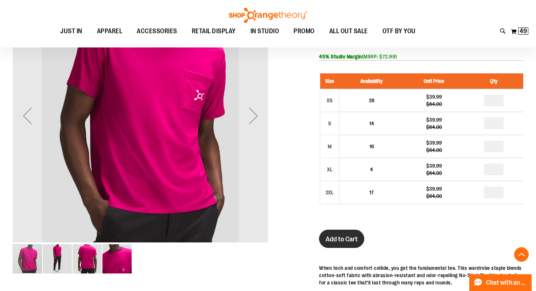
click at [352, 239] on span "Add to Cart" at bounding box center [342, 239] width 32 height 8
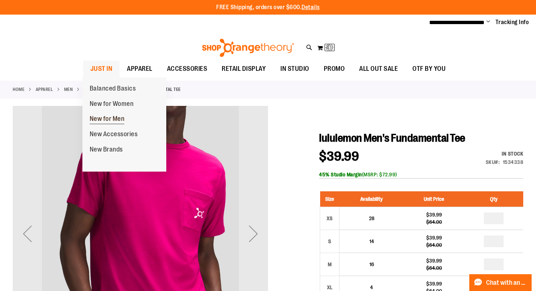
click at [107, 119] on span "New for Men" at bounding box center [107, 119] width 35 height 9
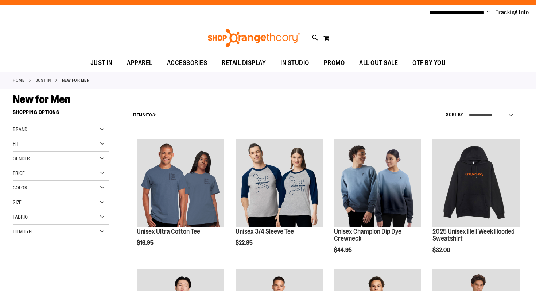
scroll to position [11, 0]
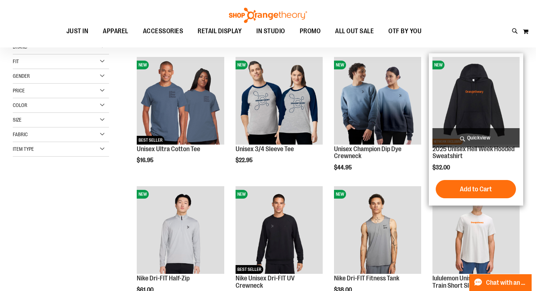
type input "**********"
click at [480, 97] on img "product" at bounding box center [476, 100] width 87 height 87
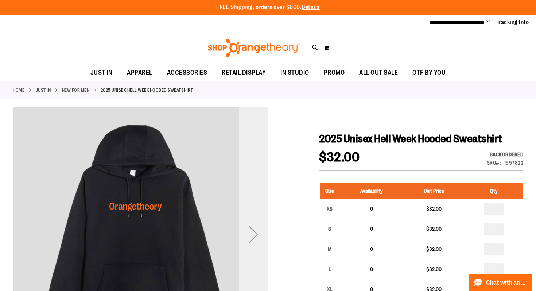
type input "**********"
click at [257, 236] on div "Next" at bounding box center [253, 234] width 29 height 29
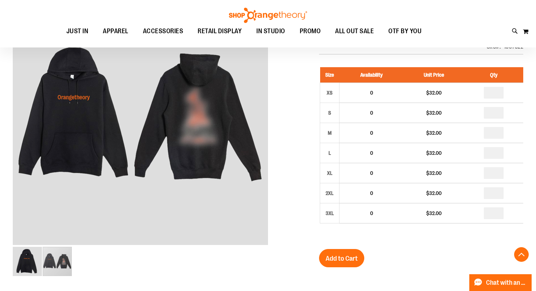
scroll to position [118, 0]
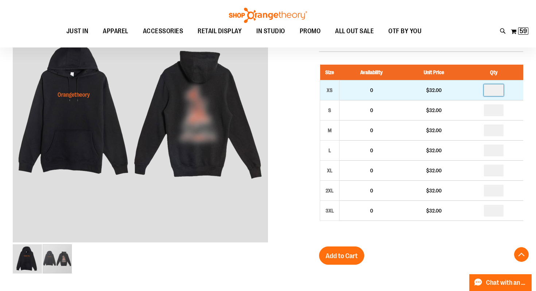
click at [501, 92] on input "number" at bounding box center [494, 90] width 20 height 12
type input "*"
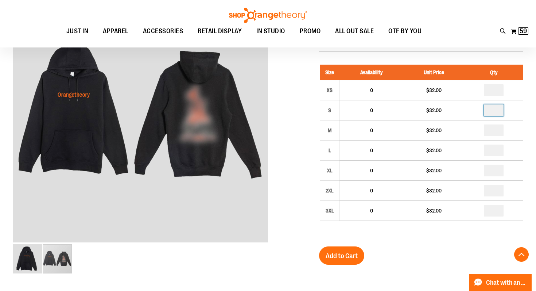
click at [501, 113] on input "number" at bounding box center [494, 110] width 20 height 12
type input "*"
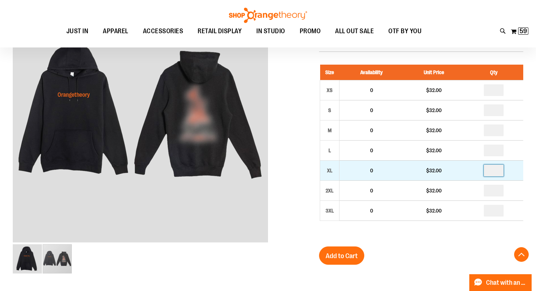
click at [495, 172] on input "number" at bounding box center [494, 171] width 20 height 12
type input "*"
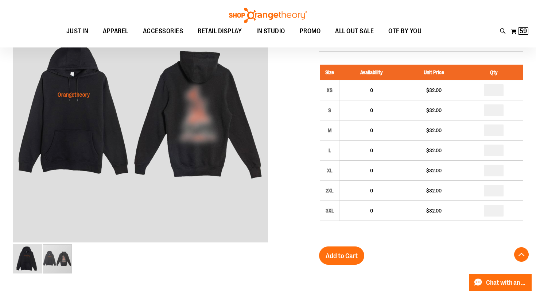
type input "*"
click at [499, 110] on input "*" at bounding box center [494, 110] width 20 height 12
type input "*"
click at [498, 89] on input "*" at bounding box center [494, 90] width 20 height 12
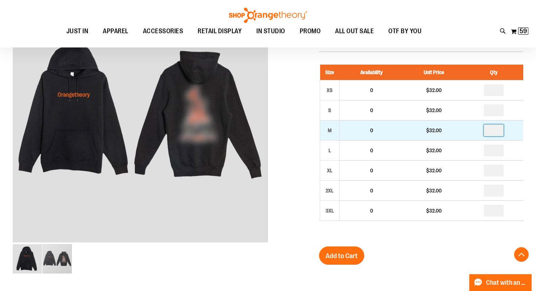
click at [497, 132] on input "*" at bounding box center [494, 130] width 20 height 12
type input "*"
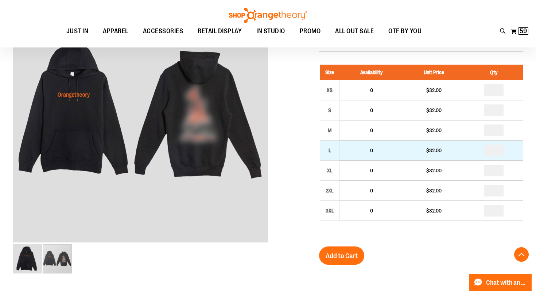
type input "*"
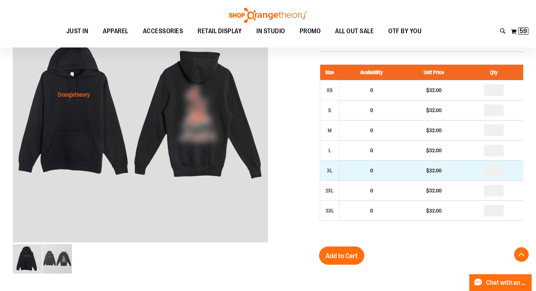
type input "*"
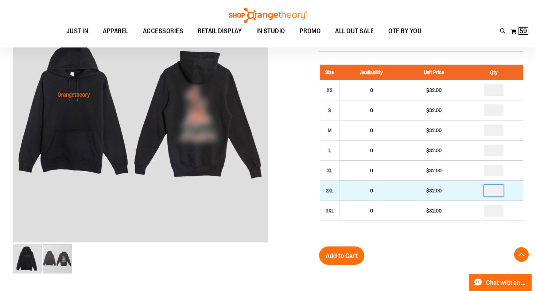
click at [499, 190] on input "number" at bounding box center [494, 191] width 20 height 12
type input "*"
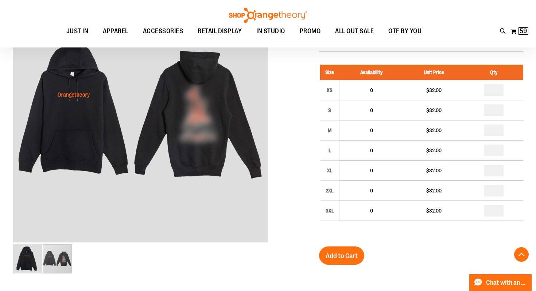
type input "*"
click at [484, 236] on div "Size Availability Unit Price Qty XS 0 $32.00 * S 0" at bounding box center [421, 148] width 204 height 182
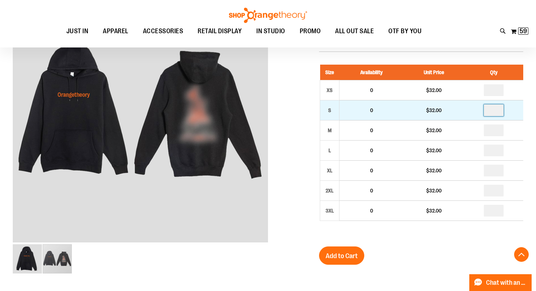
click at [498, 112] on input "*" at bounding box center [494, 110] width 20 height 12
type input "*"
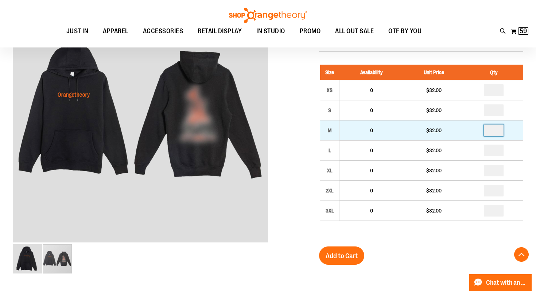
click at [499, 131] on input "*" at bounding box center [494, 130] width 20 height 12
type input "**"
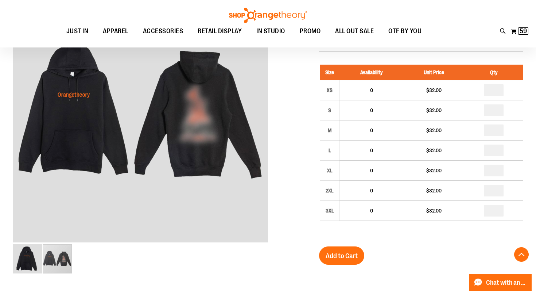
type input "*"
click at [471, 240] on div "2025 Unisex Hell Week Hooded Sweatshirt $32.00 Backordered Only %1 left SKU 155…" at bounding box center [421, 277] width 204 height 529
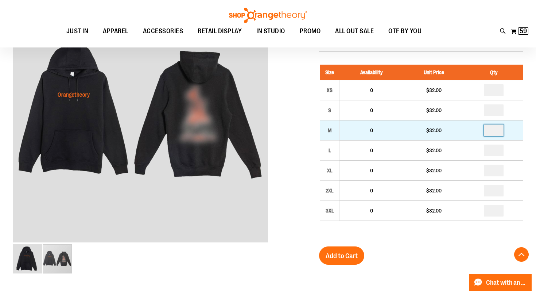
click at [497, 132] on input "**" at bounding box center [494, 130] width 20 height 12
type input "**"
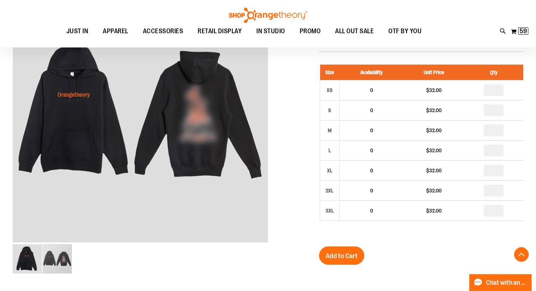
type input "**"
type input "*"
click at [498, 92] on input "*" at bounding box center [494, 90] width 20 height 12
type input "*"
click at [440, 247] on div "2025 Unisex Hell Week Hooded Sweatshirt $32.00 Backordered Only %1 left SKU 155…" at bounding box center [421, 277] width 204 height 529
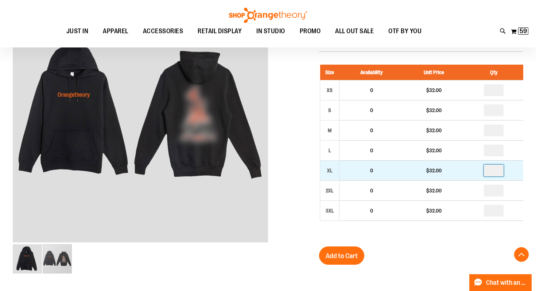
click at [498, 170] on input "*" at bounding box center [494, 171] width 20 height 12
type input "*"
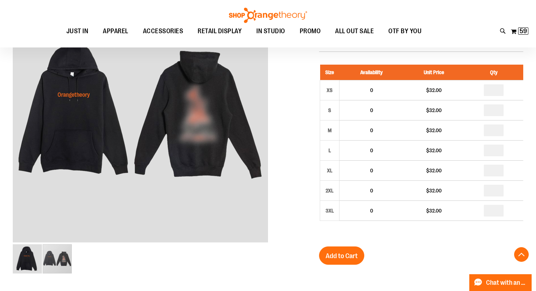
click at [423, 254] on div "2025 Unisex Hell Week Hooded Sweatshirt $32.00 Backordered Only %1 left SKU 155…" at bounding box center [421, 277] width 204 height 529
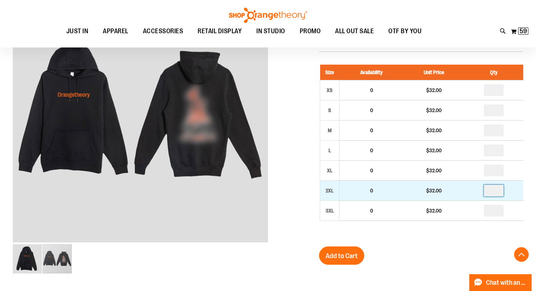
click at [497, 190] on input "*" at bounding box center [494, 191] width 20 height 12
type input "*"
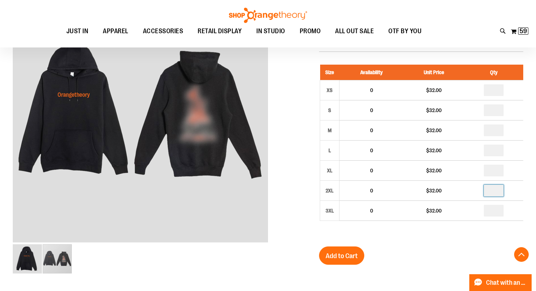
click at [437, 247] on div "2025 Unisex Hell Week Hooded Sweatshirt $32.00 Backordered Only %1 left SKU 155…" at bounding box center [421, 277] width 204 height 529
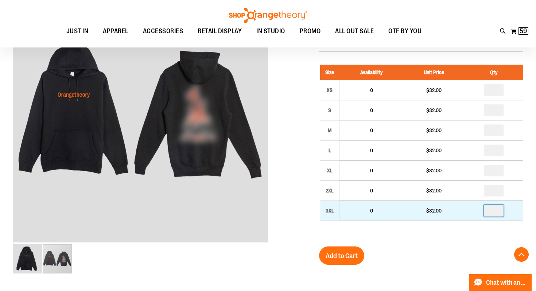
click at [498, 211] on input "*" at bounding box center [494, 211] width 20 height 12
type input "*"
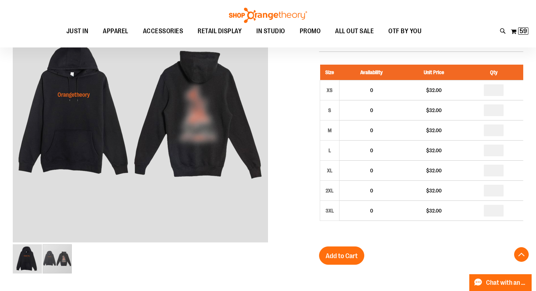
click at [408, 261] on div "2025 Unisex Hell Week Hooded Sweatshirt $32.00 Backordered Only %1 left SKU 155…" at bounding box center [421, 277] width 204 height 529
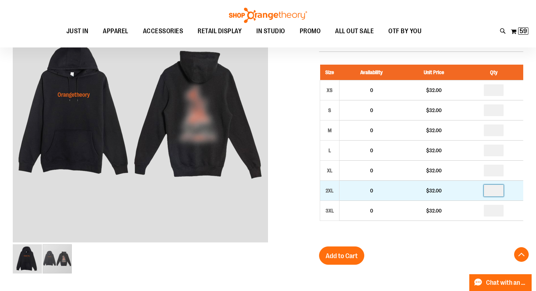
click at [497, 193] on input "*" at bounding box center [494, 191] width 20 height 12
type input "*"
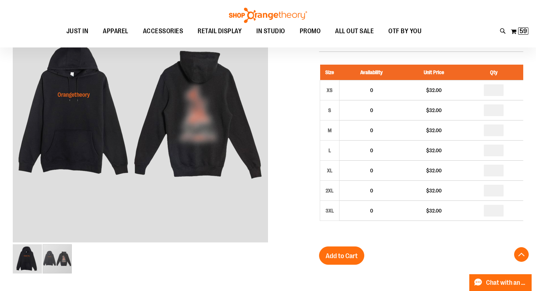
click at [447, 247] on div "2025 Unisex Hell Week Hooded Sweatshirt $32.00 Backordered Only %1 left SKU 155…" at bounding box center [421, 277] width 204 height 529
click at [340, 256] on span "Add to Cart" at bounding box center [342, 256] width 32 height 8
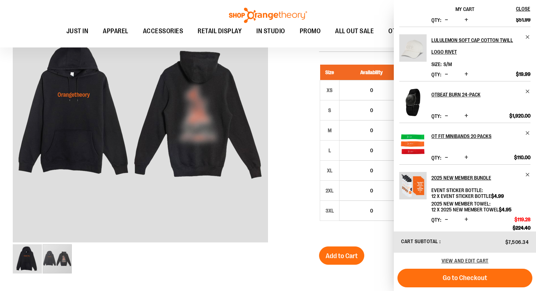
scroll to position [272, 0]
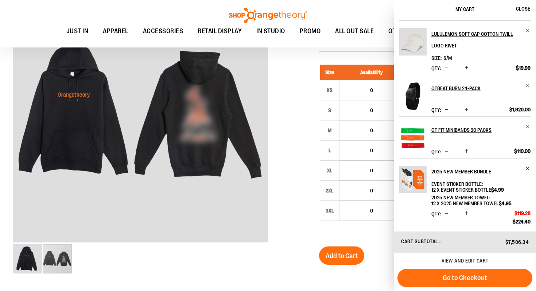
click at [447, 212] on span "Decrease product quantity" at bounding box center [446, 212] width 3 height 7
click at [447, 213] on span "Decrease product quantity" at bounding box center [446, 212] width 3 height 7
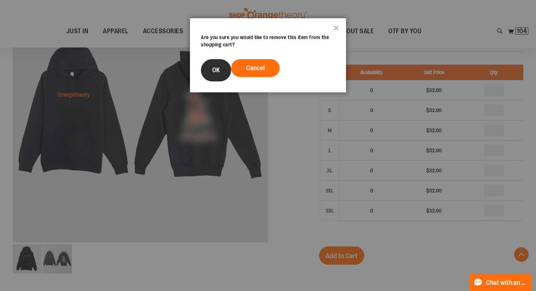
click at [216, 72] on span "OK" at bounding box center [216, 69] width 8 height 7
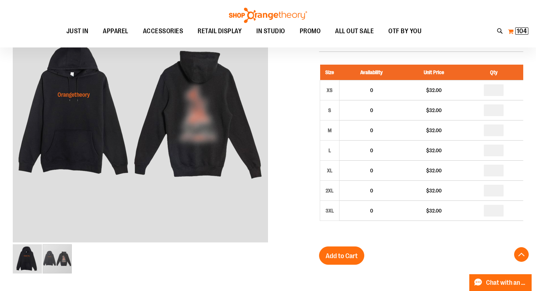
click at [514, 31] on button "My Cart 104 104 items" at bounding box center [518, 32] width 21 height 12
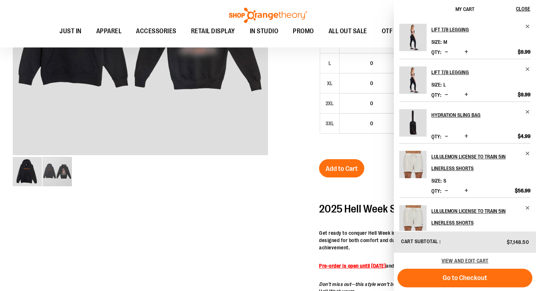
scroll to position [205, 0]
click at [336, 165] on span "Add to Cart" at bounding box center [342, 168] width 32 height 8
